Goal: Task Accomplishment & Management: Manage account settings

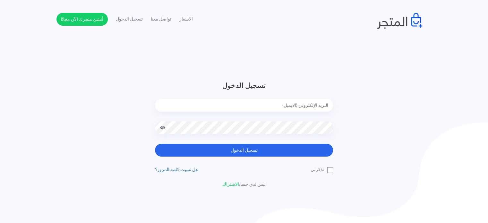
drag, startPoint x: 280, startPoint y: 96, endPoint x: 279, endPoint y: 93, distance: 3.3
click at [279, 93] on form "تسجيل الدخول تسجيل الدخول" at bounding box center [244, 118] width 178 height 76
click at [280, 97] on form "تسجيل الدخول تسجيل الدخول" at bounding box center [244, 118] width 178 height 76
click at [280, 99] on input "email" at bounding box center [244, 105] width 178 height 13
click at [277, 107] on input "email" at bounding box center [244, 105] width 178 height 13
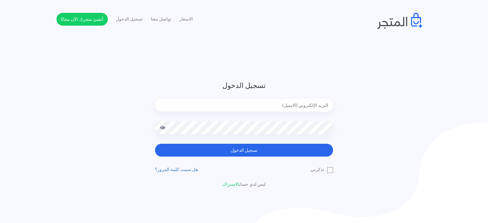
click at [224, 71] on header "تسجيل الدخول تسجيل الدخول تذكرني" at bounding box center [244, 134] width 488 height 268
click at [255, 111] on input "email" at bounding box center [244, 105] width 178 height 13
type input "diaraest2024@gmail.com"
click at [309, 141] on div at bounding box center [244, 132] width 178 height 22
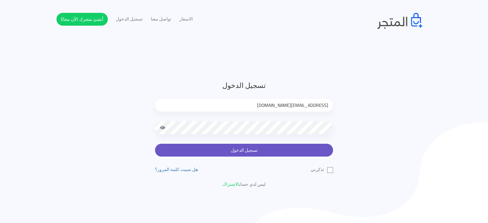
click at [305, 153] on button "تسجيل الدخول" at bounding box center [244, 150] width 178 height 13
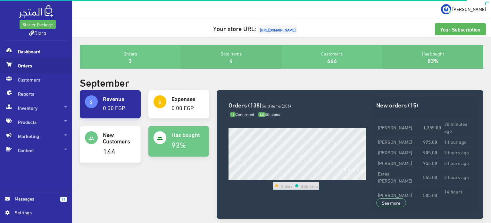
click at [26, 63] on span "Orders" at bounding box center [36, 65] width 62 height 14
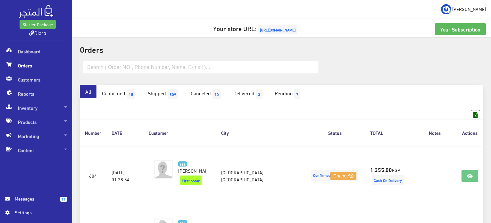
click at [139, 69] on input "text" at bounding box center [201, 67] width 236 height 12
paste input "01032784497"
type input "01032784497"
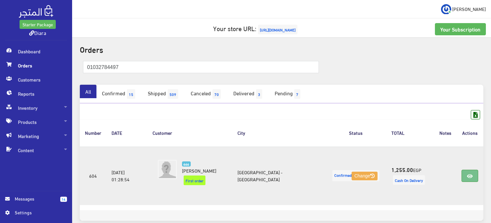
click at [467, 173] on icon at bounding box center [470, 175] width 6 height 5
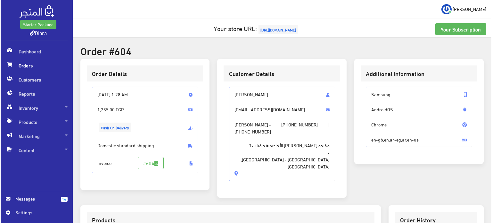
scroll to position [192, 0]
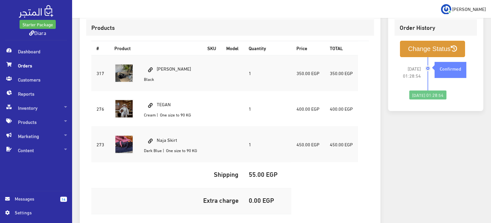
click at [412, 47] on button "Change Status" at bounding box center [432, 49] width 65 height 16
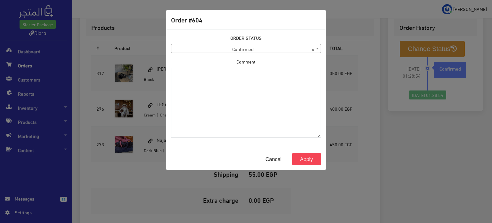
click at [228, 46] on span "× Confirmed" at bounding box center [245, 48] width 149 height 9
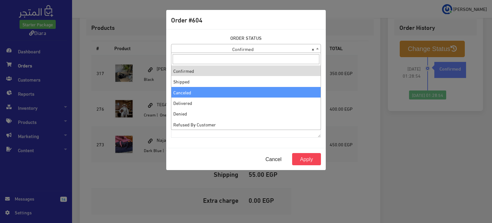
select select "3"
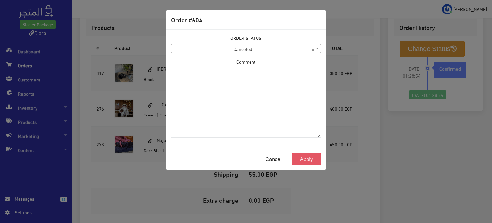
click at [305, 156] on button "Apply" at bounding box center [306, 159] width 29 height 12
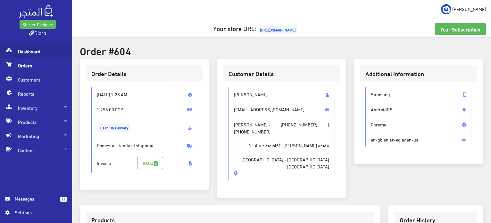
click at [44, 51] on span "Dashboard" at bounding box center [36, 51] width 62 height 14
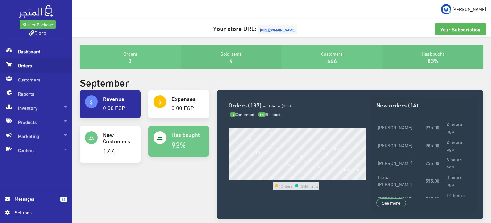
click at [25, 68] on span "Orders" at bounding box center [36, 65] width 62 height 14
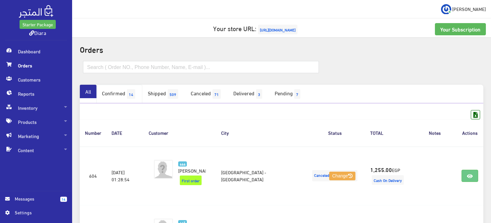
click at [134, 94] on span "14" at bounding box center [131, 94] width 8 height 10
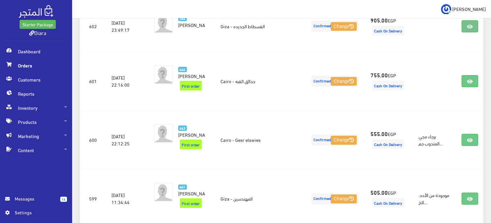
scroll to position [213, 0]
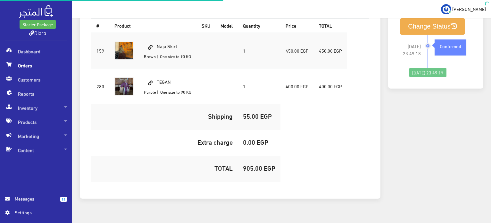
scroll to position [225, 0]
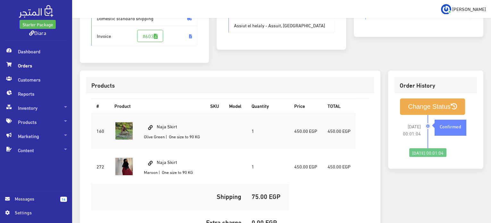
scroll to position [128, 0]
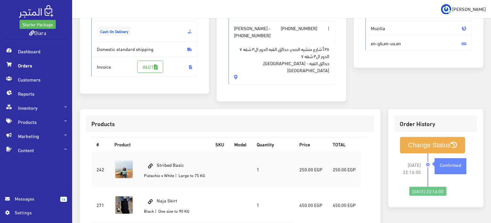
scroll to position [192, 0]
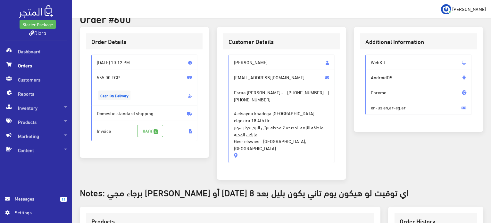
scroll to position [128, 0]
